Goal: Check status: Check status

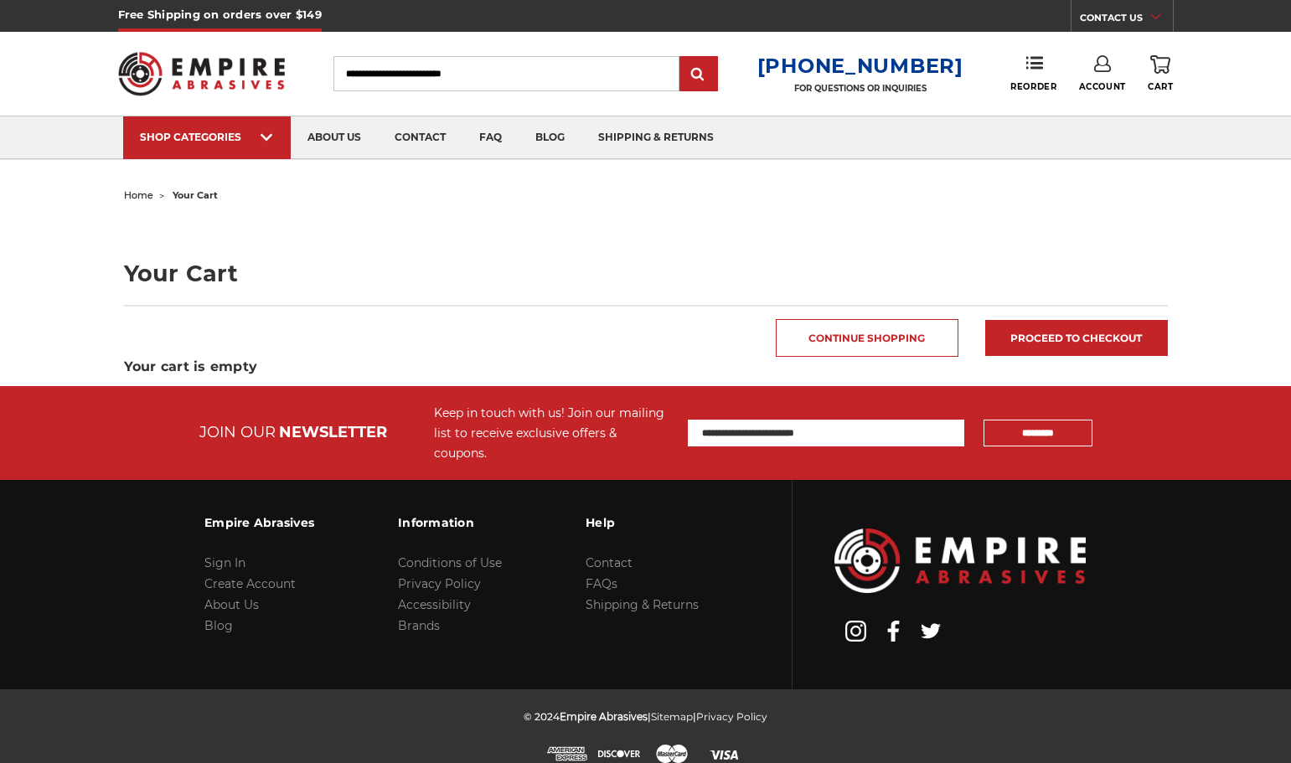
click at [1115, 80] on link "Account" at bounding box center [1102, 73] width 47 height 37
click at [1098, 114] on link "Account" at bounding box center [1102, 109] width 120 height 32
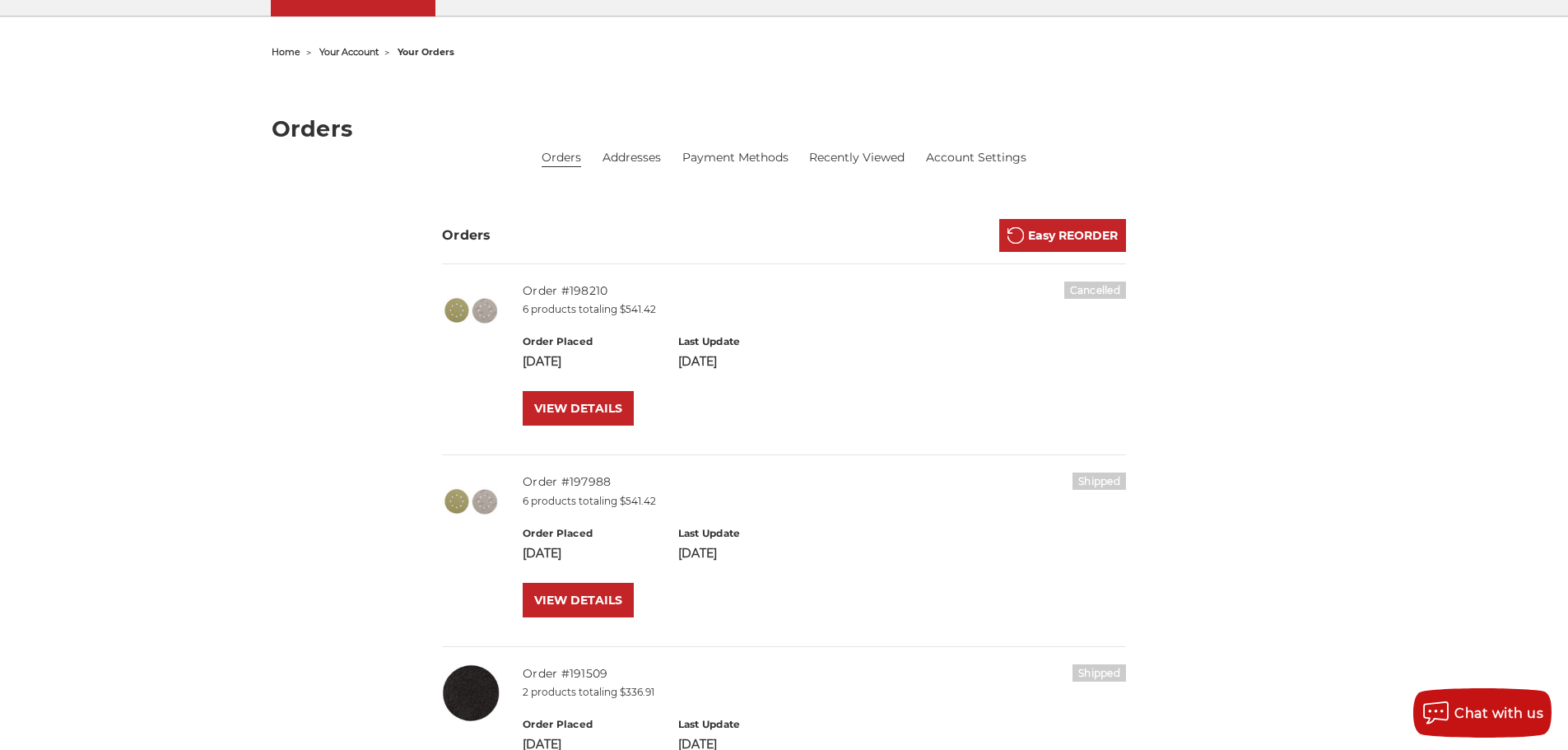
scroll to position [164, 0]
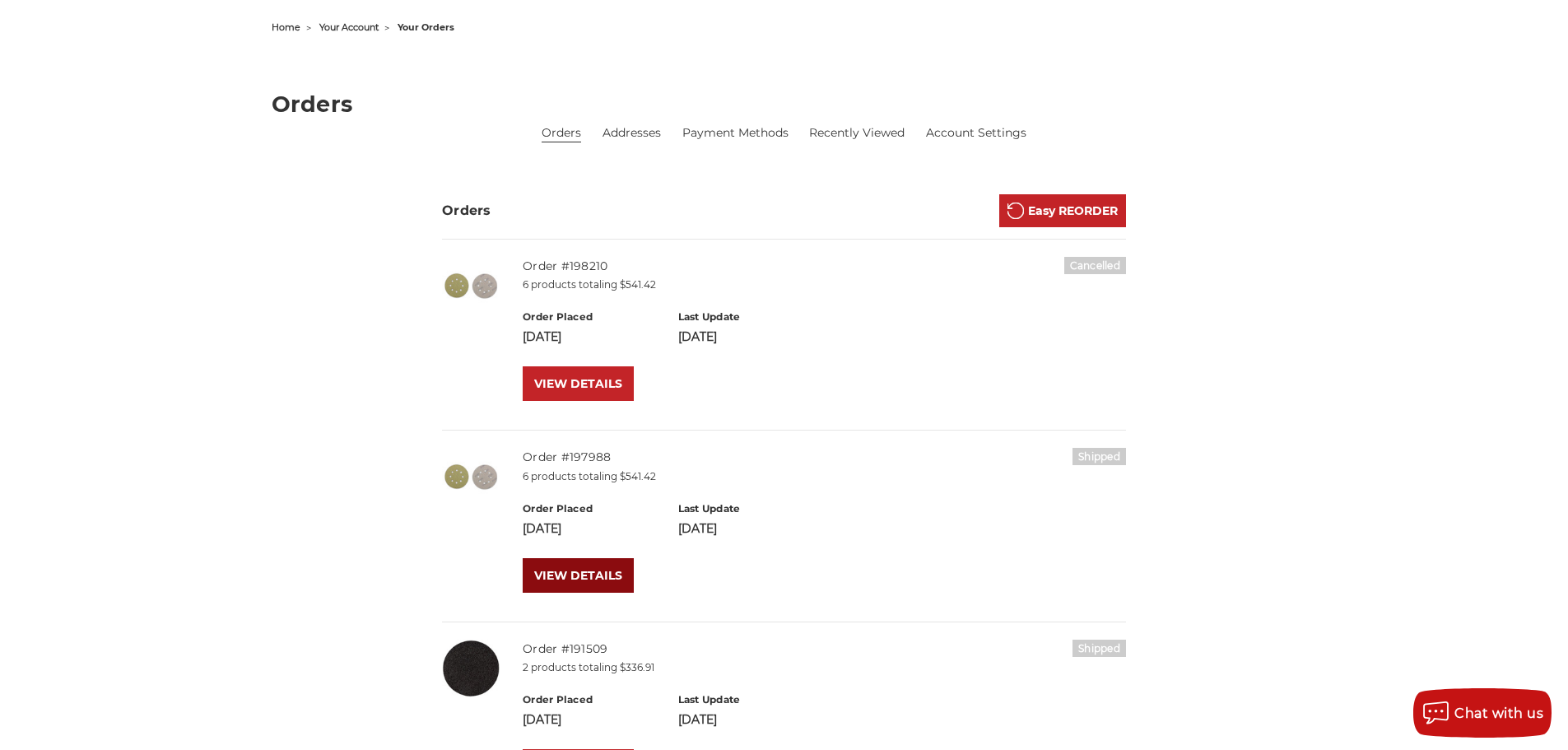
click at [561, 584] on link "VIEW DETAILS" at bounding box center [578, 575] width 111 height 34
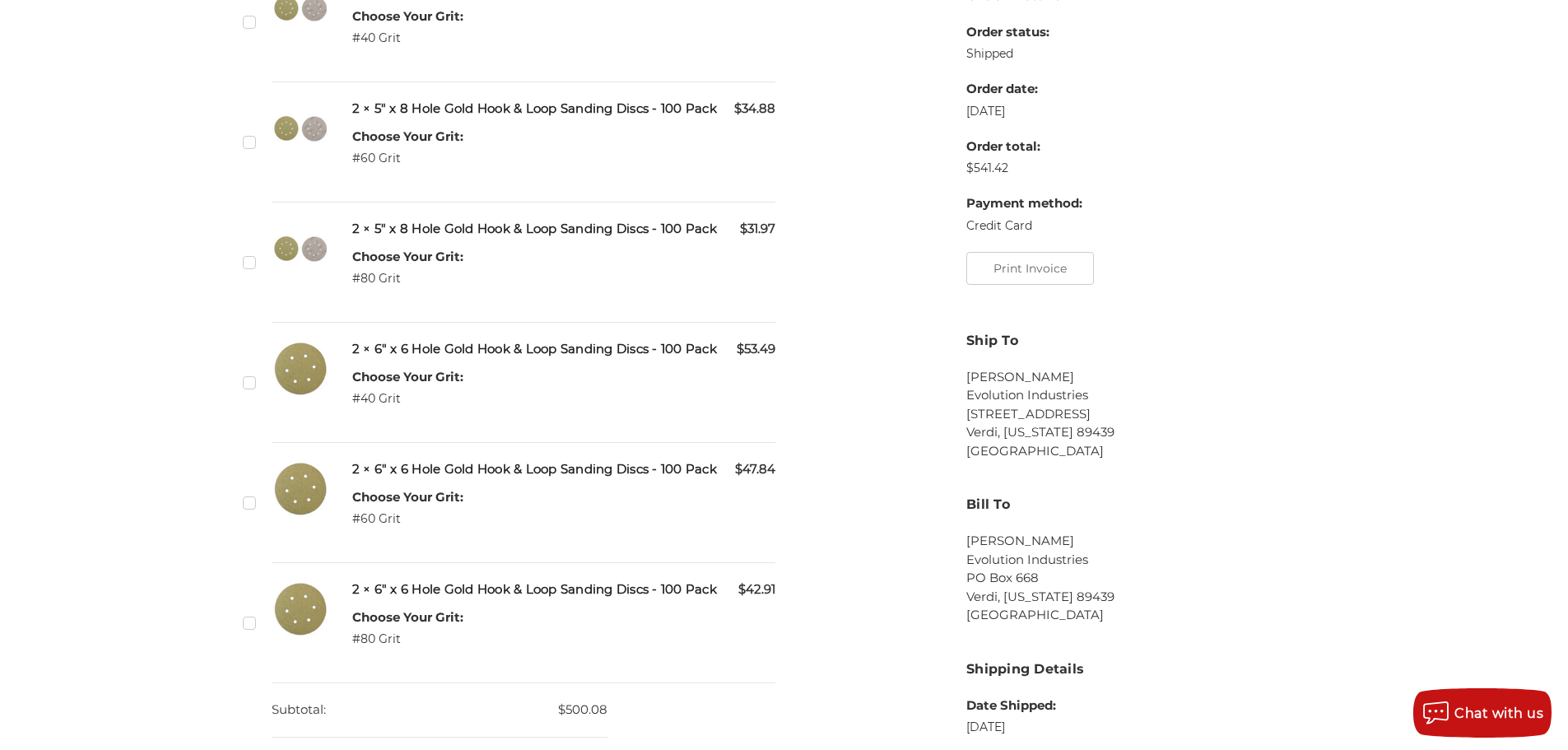
scroll to position [493, 0]
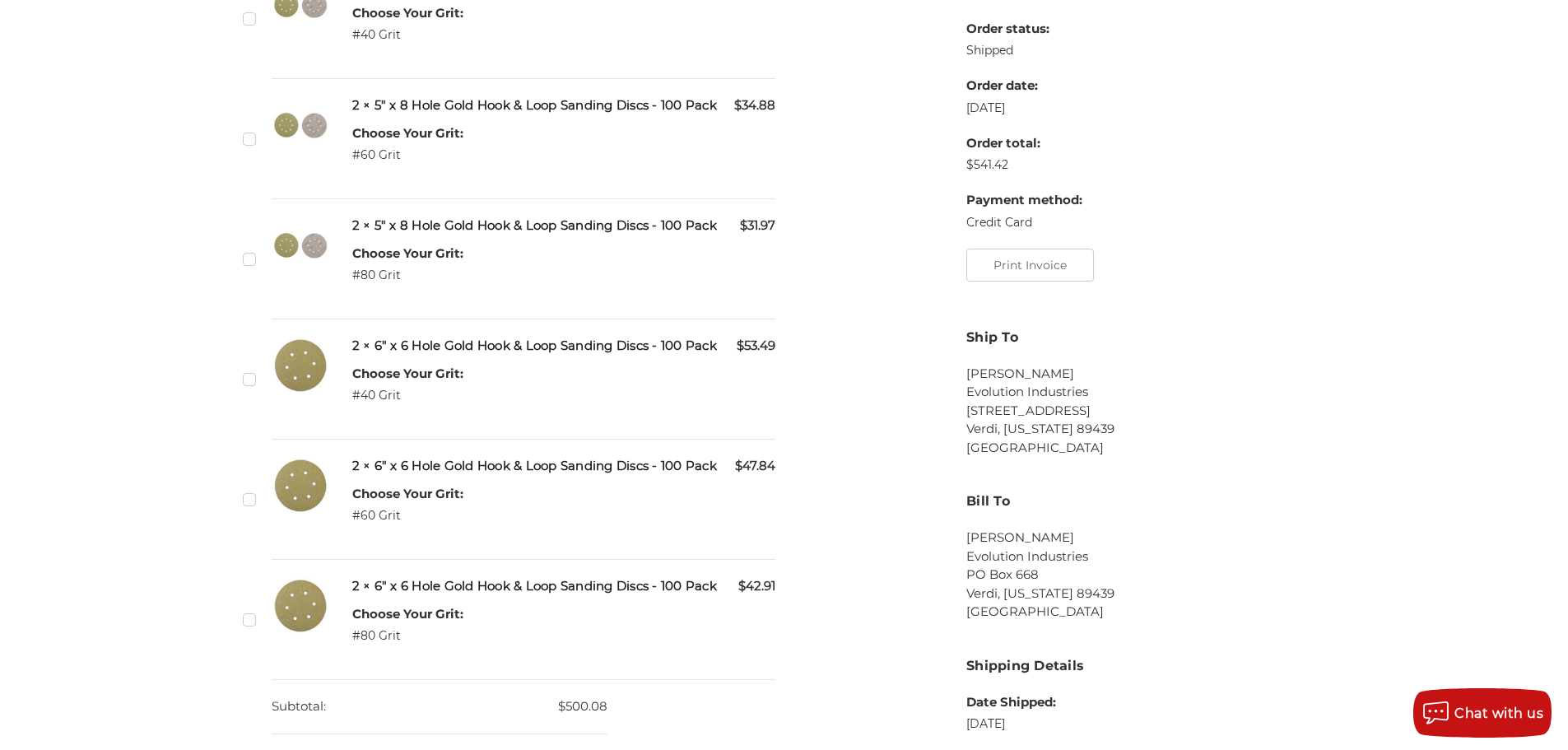
click at [1203, 385] on li "Evolution Industries" at bounding box center [1132, 391] width 330 height 19
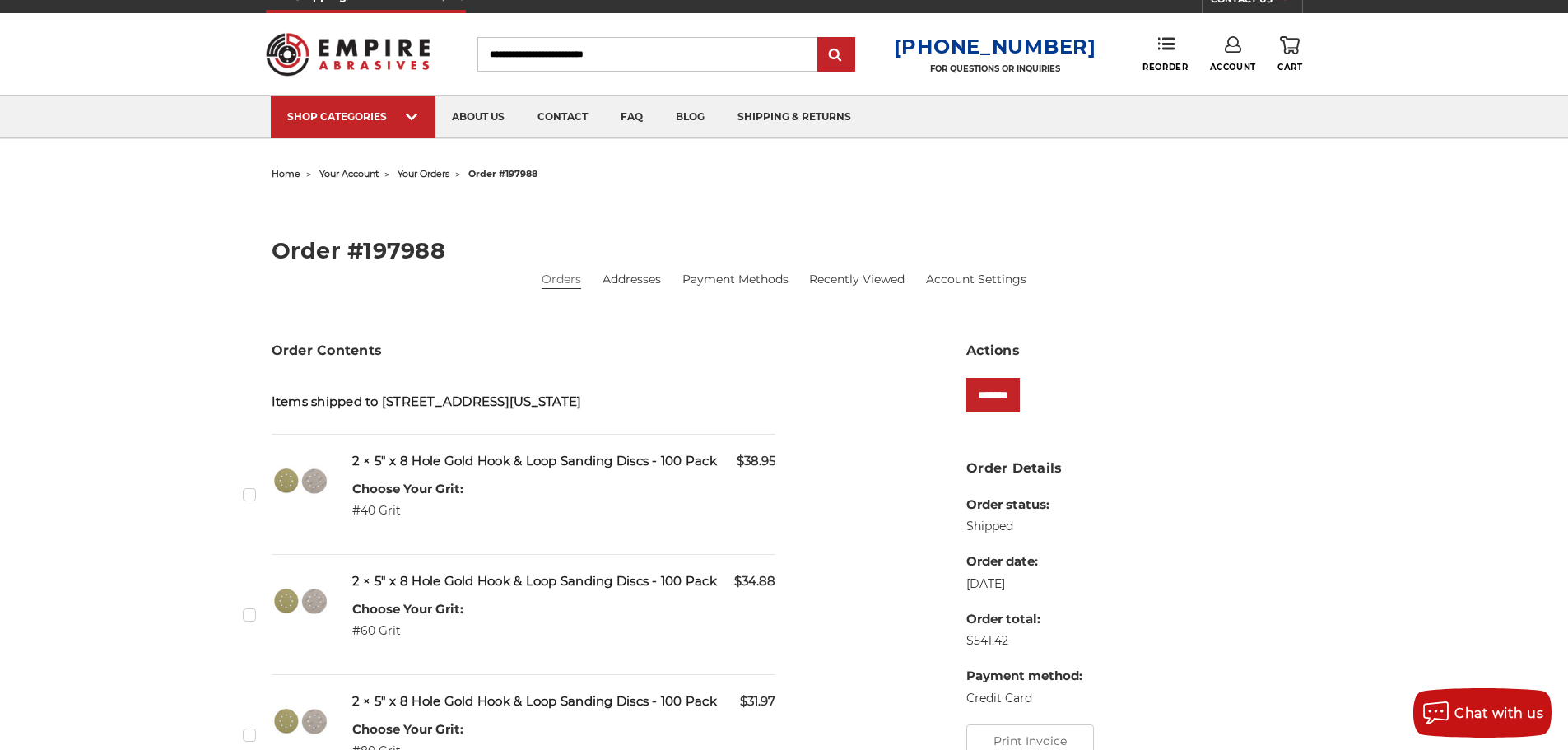
scroll to position [0, 0]
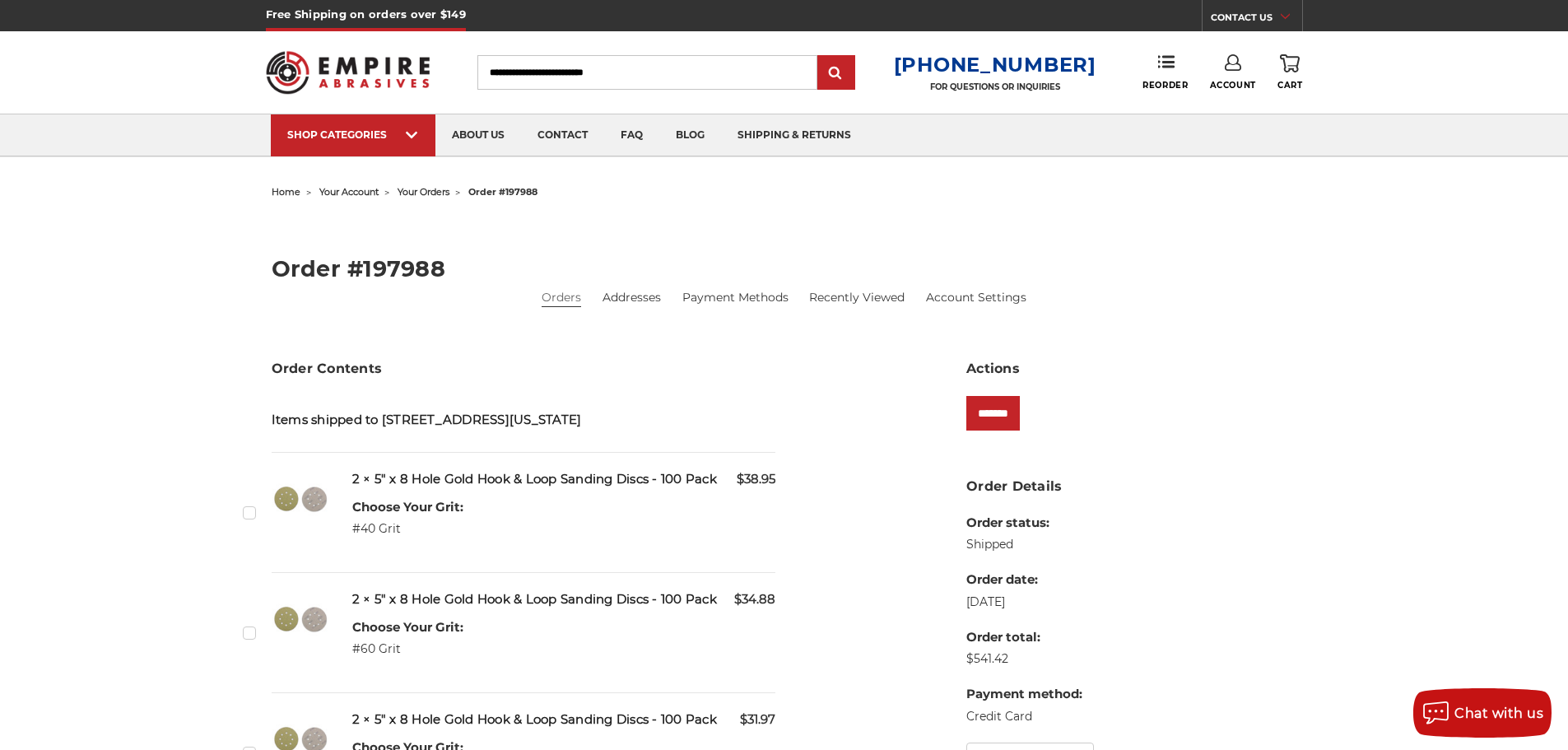
drag, startPoint x: 1046, startPoint y: 230, endPoint x: 1040, endPoint y: 239, distance: 10.8
